Goal: Find specific page/section: Find specific page/section

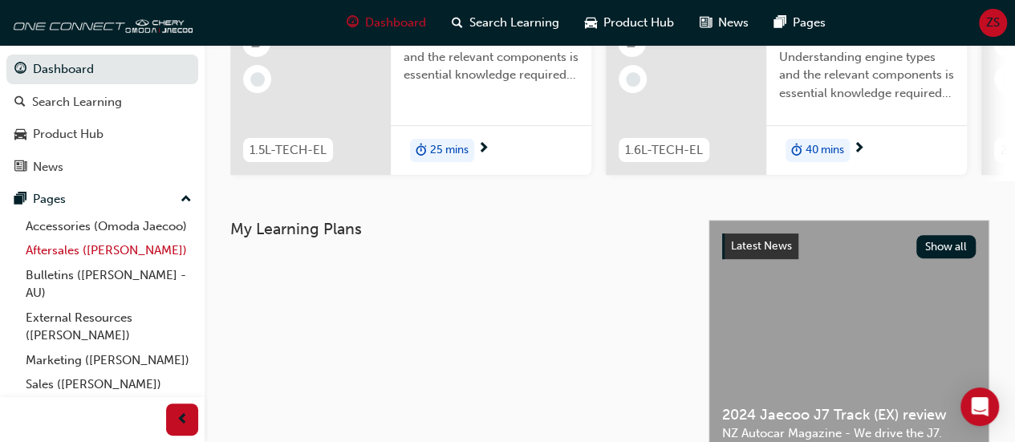
scroll to position [85, 0]
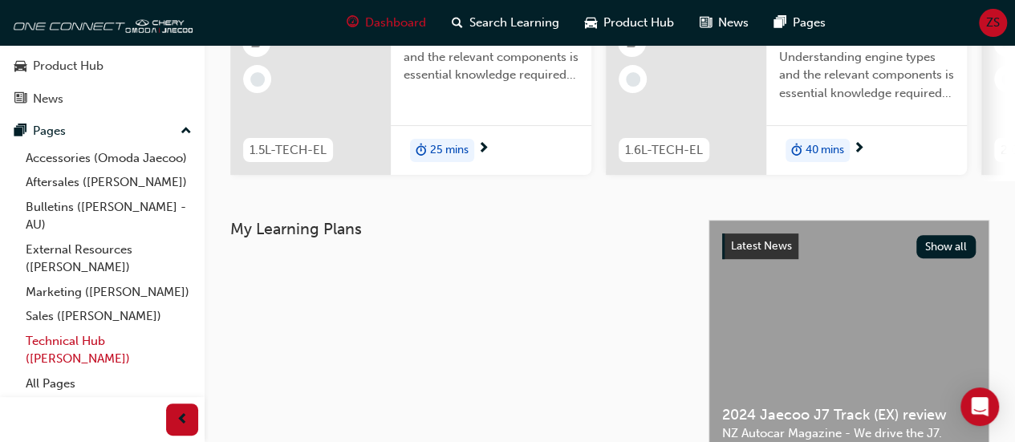
click at [69, 352] on link "Technical Hub ([PERSON_NAME])" at bounding box center [108, 350] width 179 height 43
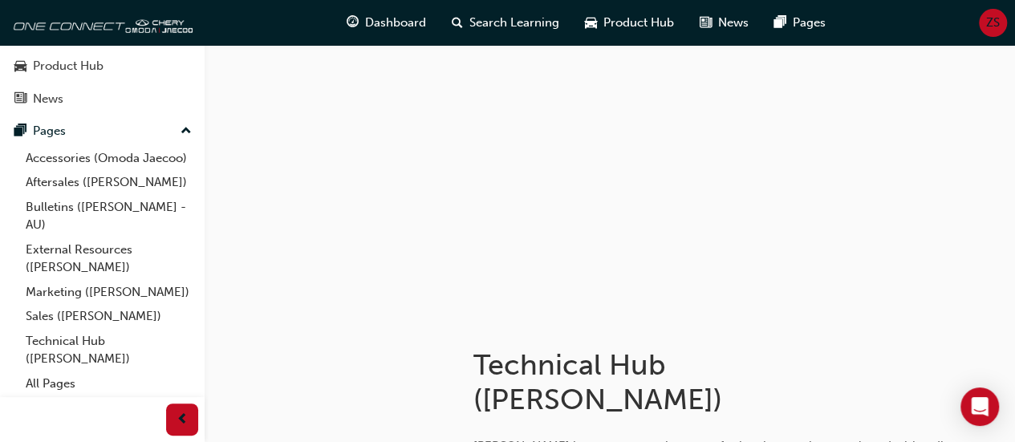
scroll to position [249, 0]
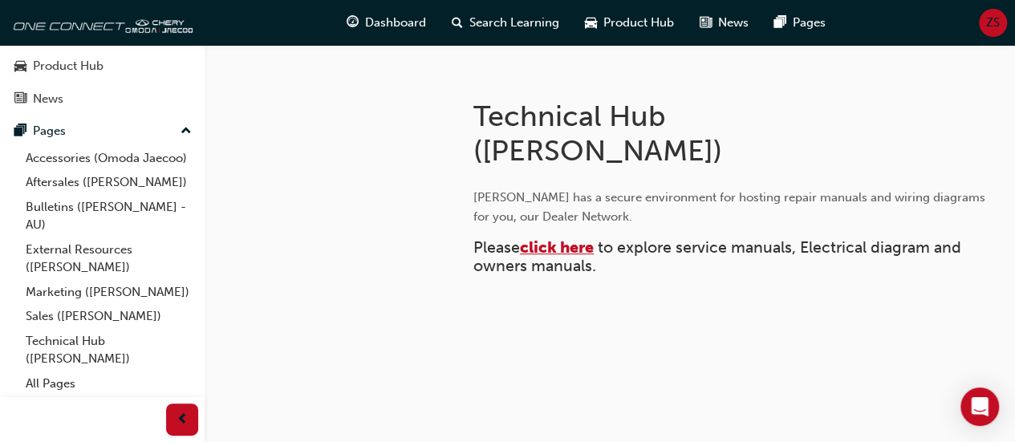
click at [553, 248] on span "click here" at bounding box center [557, 247] width 74 height 18
